Goal: Task Accomplishment & Management: Complete application form

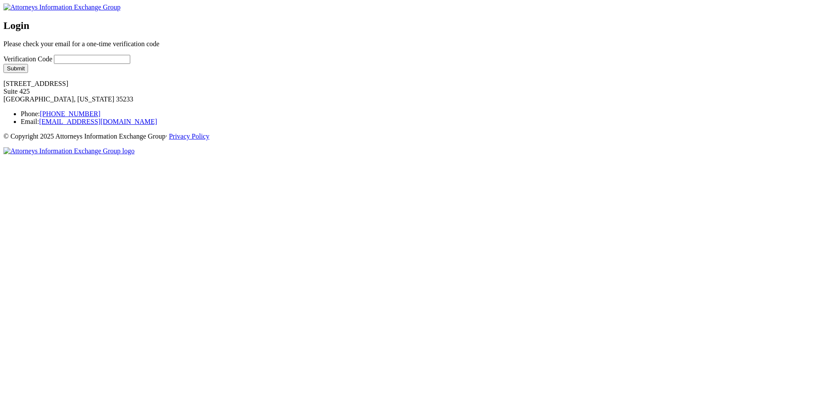
click at [130, 64] on input "Verification Code" at bounding box center [92, 59] width 76 height 9
type input "gfsdgfd"
click at [28, 73] on button "Submit" at bounding box center [15, 68] width 25 height 9
click at [176, 64] on div "Verification Code" at bounding box center [89, 59] width 173 height 9
click at [130, 64] on input "Verification Code" at bounding box center [92, 59] width 76 height 9
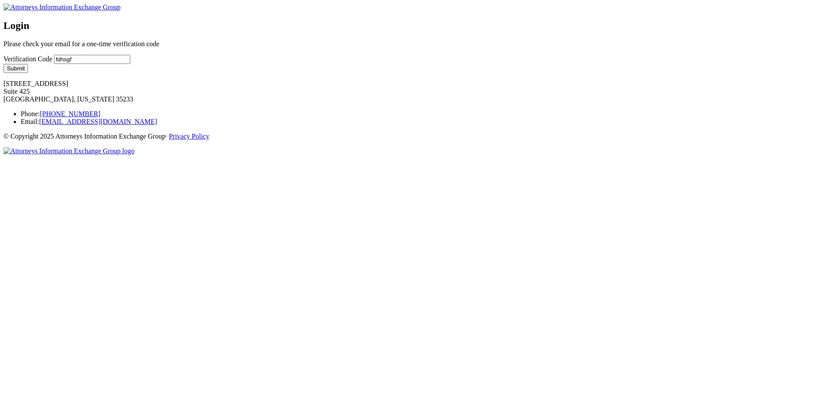
type input "fdhsgf"
click at [28, 73] on button "Submit" at bounding box center [15, 68] width 25 height 9
click at [130, 64] on input "Verification Code" at bounding box center [92, 59] width 76 height 9
type input "fdsfdas"
click at [28, 73] on button "Submit" at bounding box center [15, 68] width 25 height 9
